Goal: Transaction & Acquisition: Download file/media

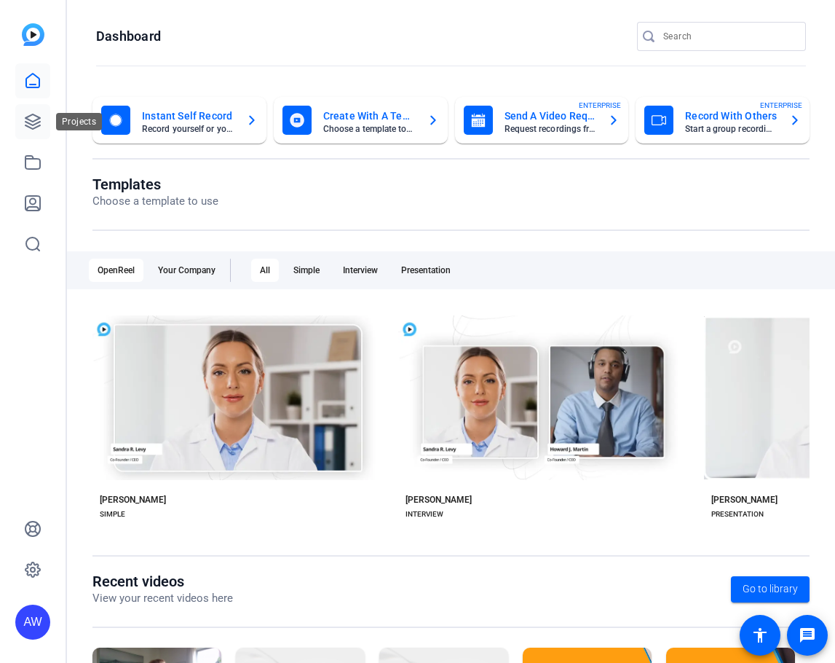
click at [30, 118] on icon at bounding box center [32, 121] width 17 height 17
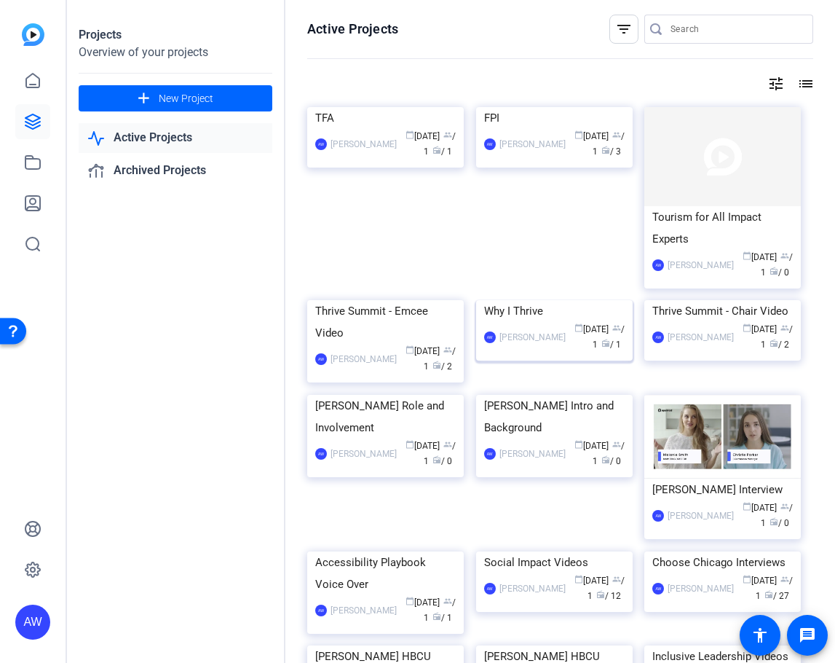
click at [573, 353] on div "calendar_today Aug 19 group / 1 radio / 1" at bounding box center [599, 337] width 52 height 31
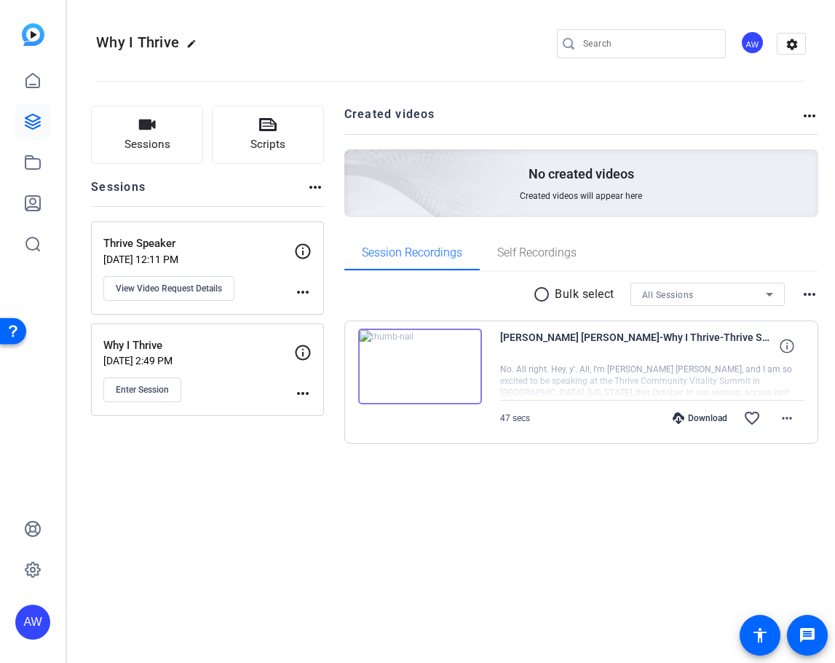
click at [704, 421] on div "Download" at bounding box center [700, 418] width 69 height 12
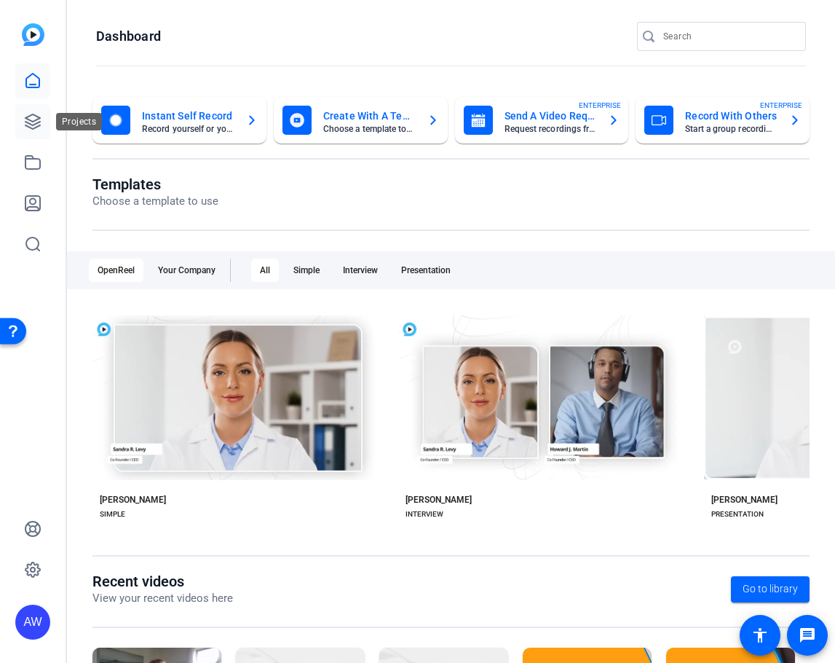
click at [24, 138] on link at bounding box center [32, 121] width 35 height 35
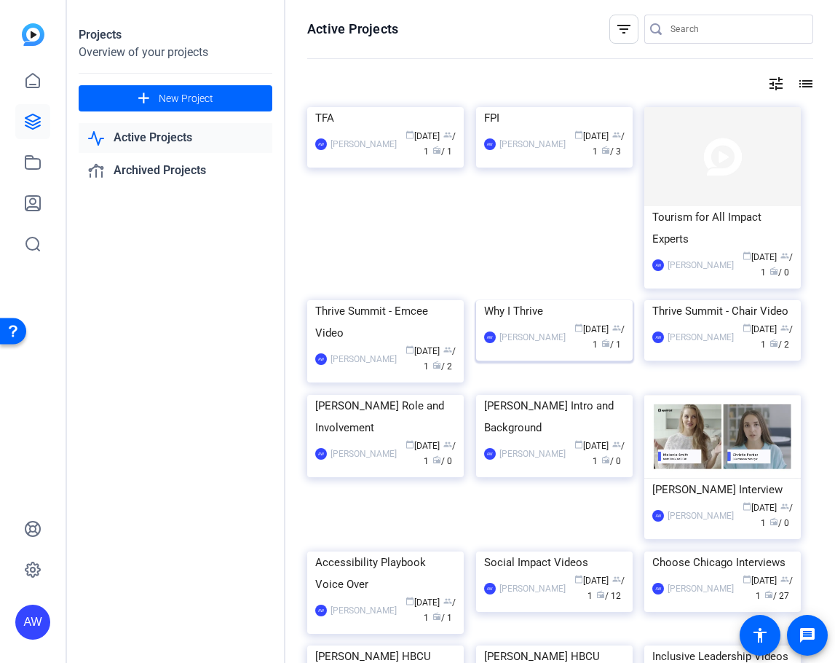
click at [518, 353] on div "AW [PERSON_NAME] calendar_today [DATE] group / 1 radio / 1" at bounding box center [554, 337] width 141 height 31
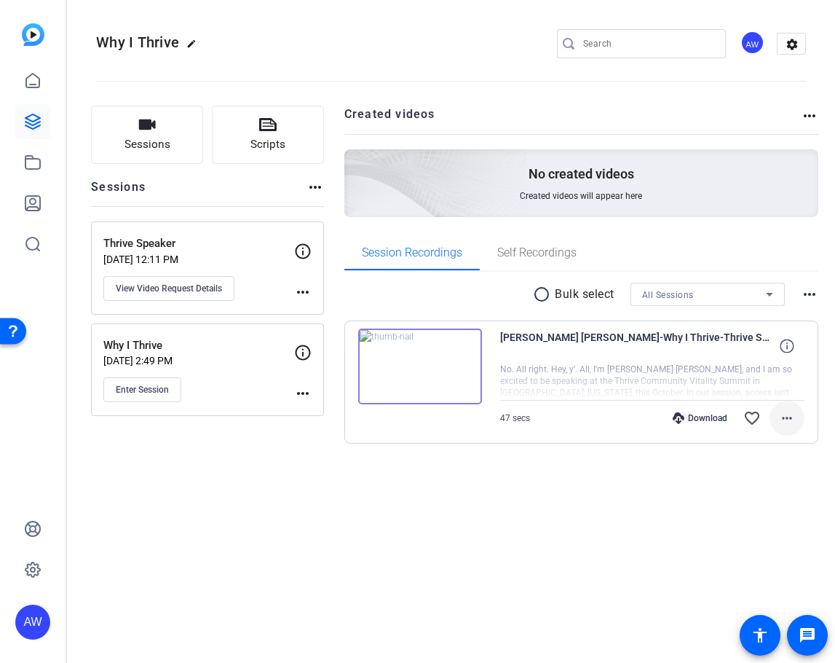
click at [784, 422] on mat-icon "more_horiz" at bounding box center [787, 417] width 17 height 17
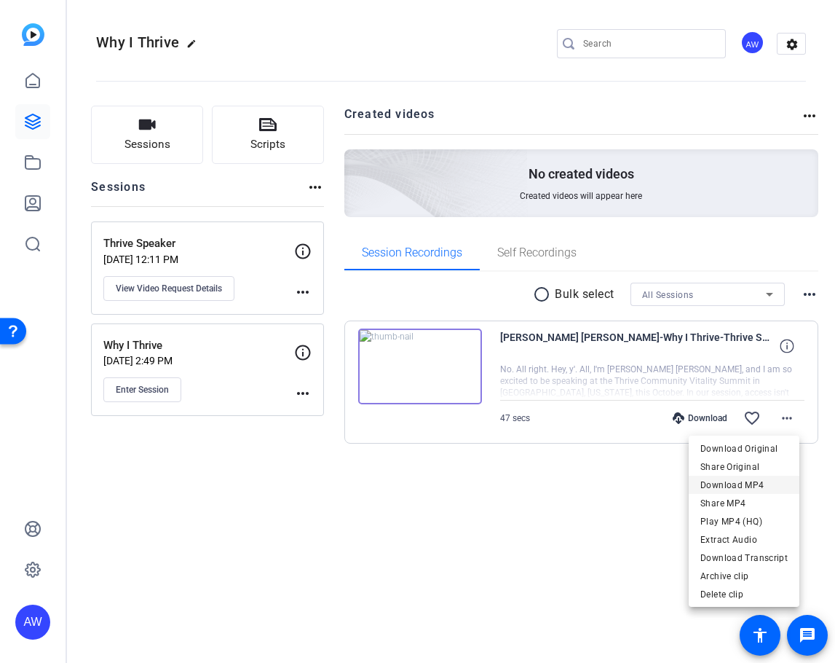
click at [764, 484] on span "Download MP4" at bounding box center [744, 484] width 87 height 17
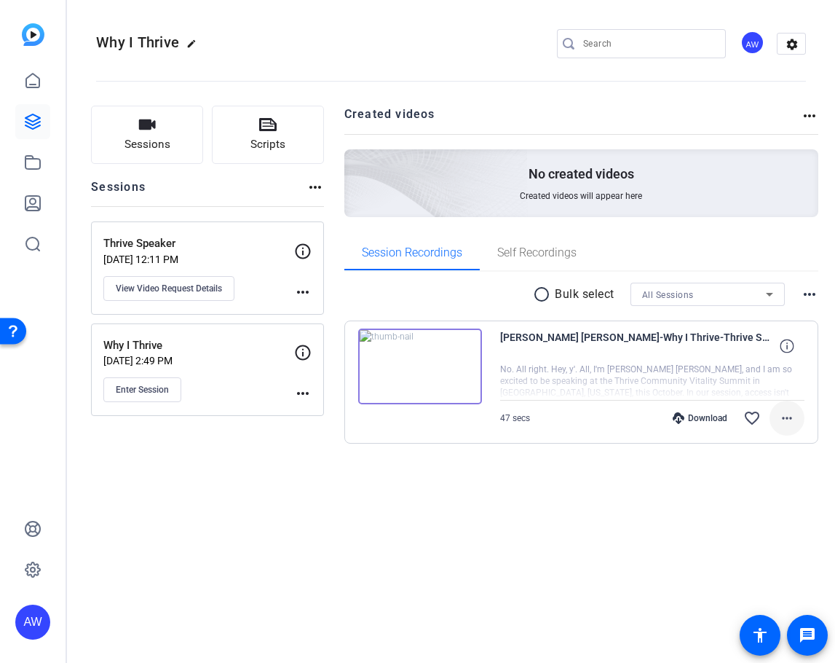
click at [795, 422] on span at bounding box center [787, 418] width 35 height 35
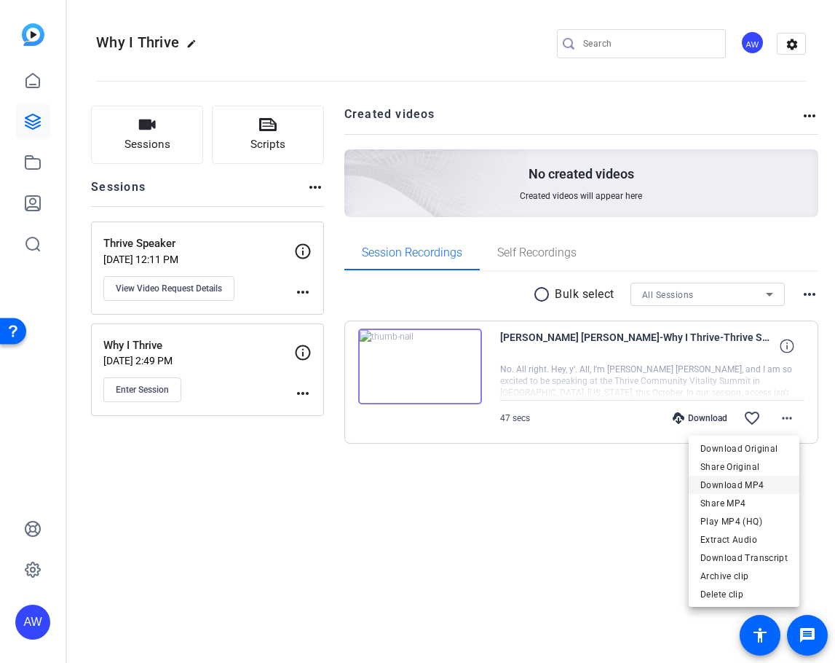
click at [754, 486] on span "Download MP4" at bounding box center [744, 484] width 87 height 17
